Goal: Information Seeking & Learning: Compare options

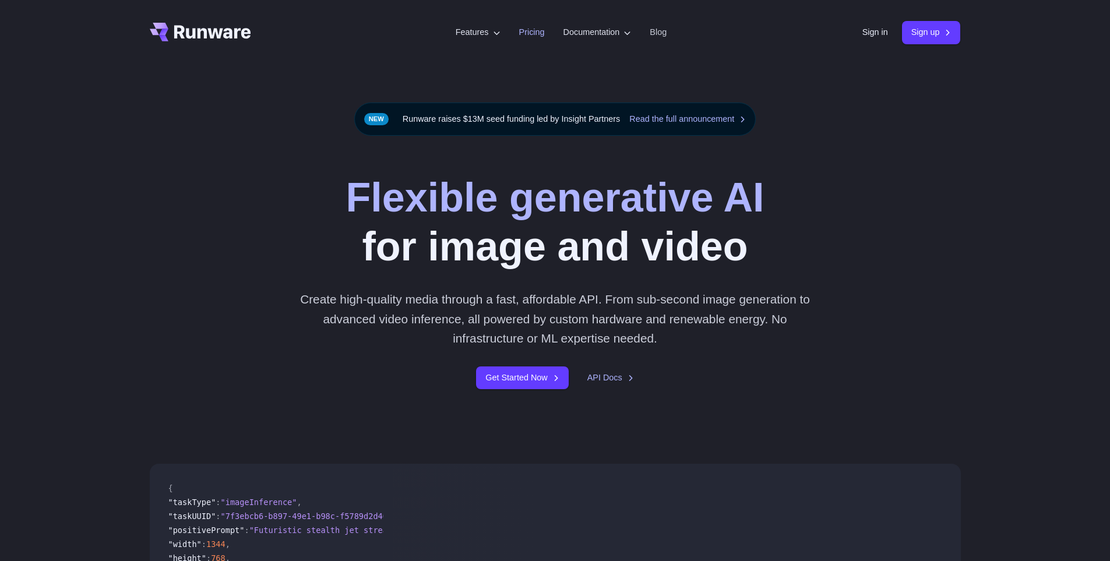
click at [519, 34] on link "Pricing" at bounding box center [532, 32] width 26 height 13
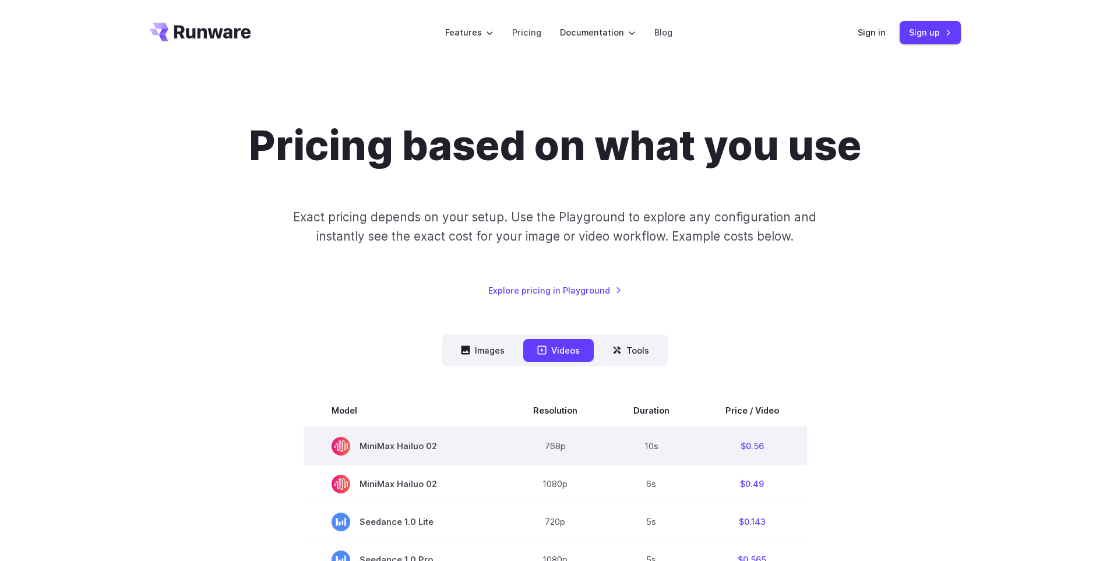
drag, startPoint x: 363, startPoint y: 451, endPoint x: 441, endPoint y: 452, distance: 78.1
click at [441, 452] on span "MiniMax Hailuo 02" at bounding box center [405, 446] width 146 height 19
drag, startPoint x: 641, startPoint y: 453, endPoint x: 657, endPoint y: 449, distance: 16.7
click at [657, 449] on td "10s" at bounding box center [652, 446] width 92 height 38
drag, startPoint x: 734, startPoint y: 452, endPoint x: 762, endPoint y: 453, distance: 28.0
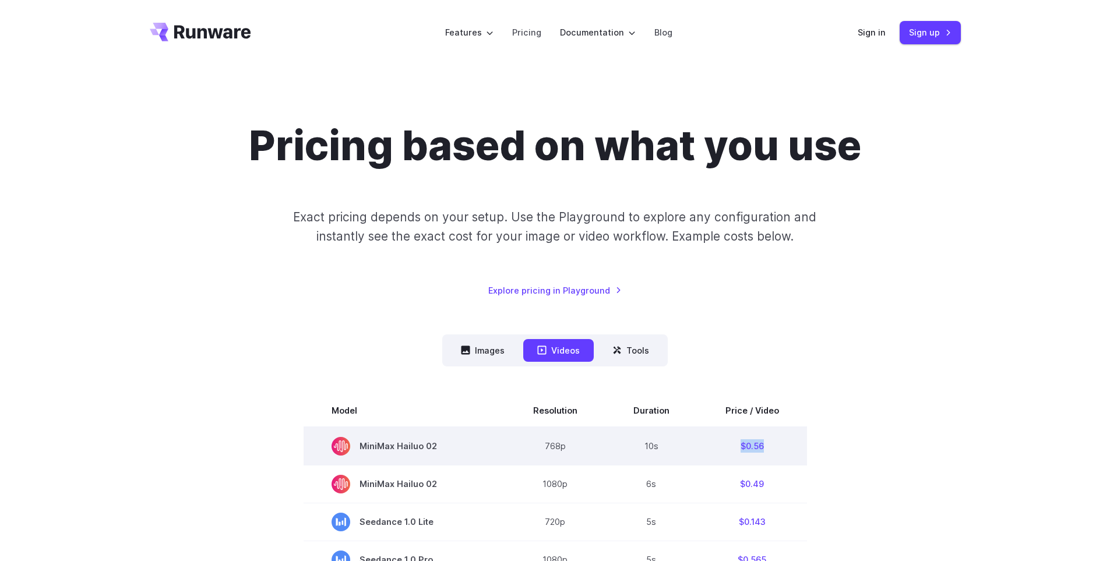
click at [762, 453] on td "$0.56" at bounding box center [753, 446] width 110 height 38
click at [790, 452] on td "$0.56" at bounding box center [753, 446] width 110 height 38
drag, startPoint x: 358, startPoint y: 447, endPoint x: 773, endPoint y: 449, distance: 415.0
click at [773, 449] on tr "MiniMax Hailuo 02 768p 10s $0.56" at bounding box center [556, 446] width 504 height 38
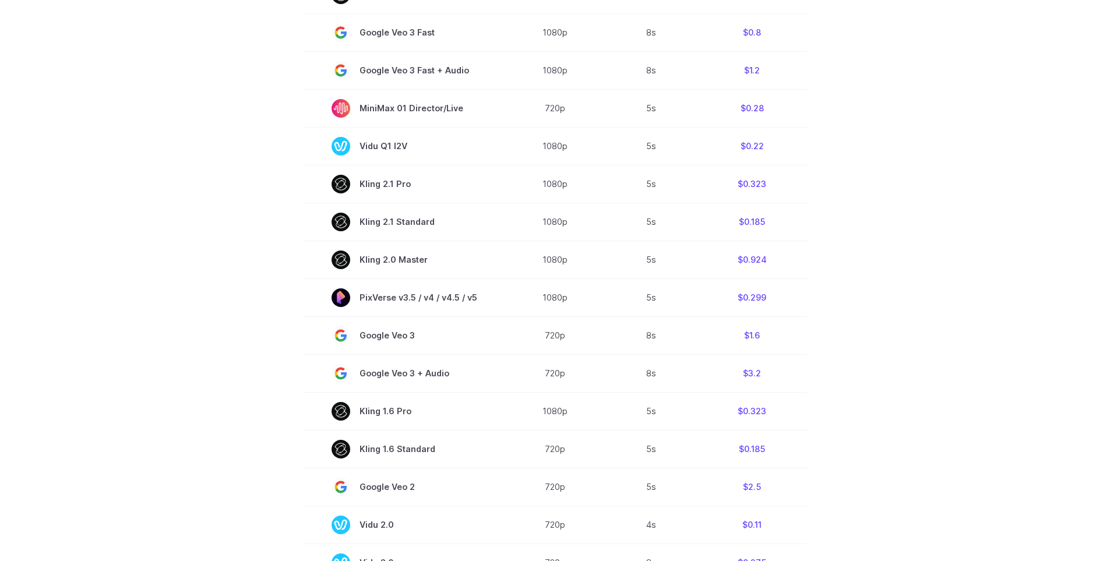
scroll to position [758, 0]
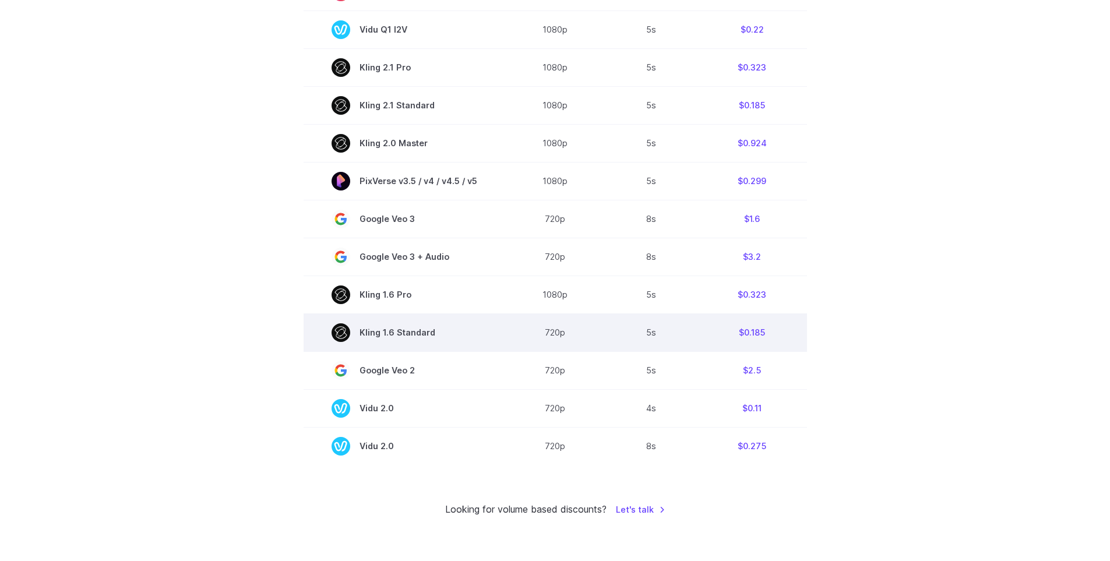
drag, startPoint x: 442, startPoint y: 333, endPoint x: 434, endPoint y: 335, distance: 8.8
click at [434, 335] on span "Kling 1.6 Standard" at bounding box center [405, 332] width 146 height 19
drag, startPoint x: 437, startPoint y: 335, endPoint x: 414, endPoint y: 335, distance: 22.7
click at [414, 335] on span "Kling 1.6 Standard" at bounding box center [405, 332] width 146 height 19
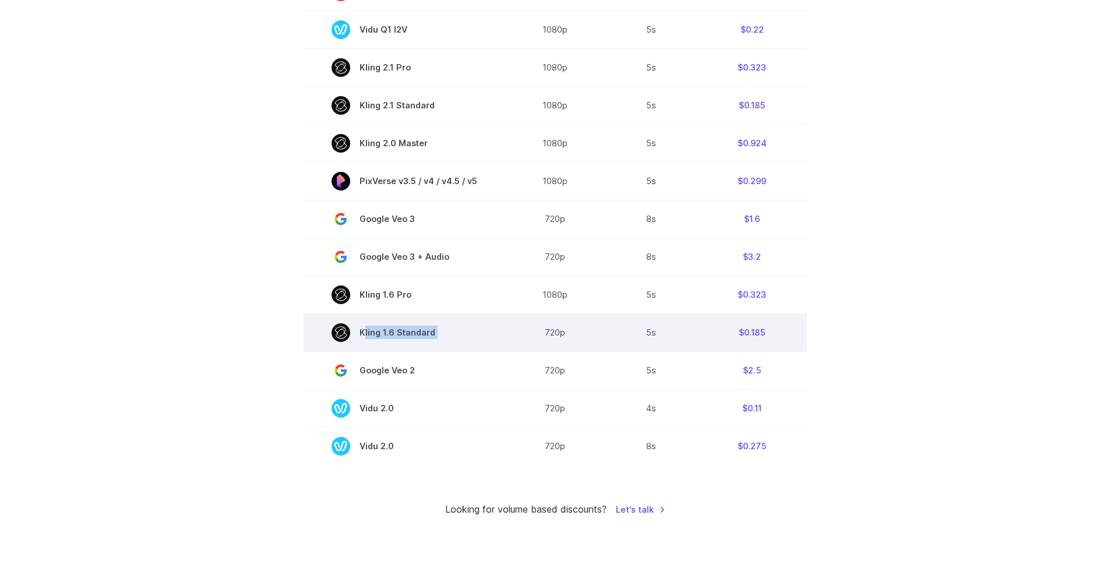
click at [414, 335] on span "Kling 1.6 Standard" at bounding box center [405, 332] width 146 height 19
